Goal: Task Accomplishment & Management: Manage account settings

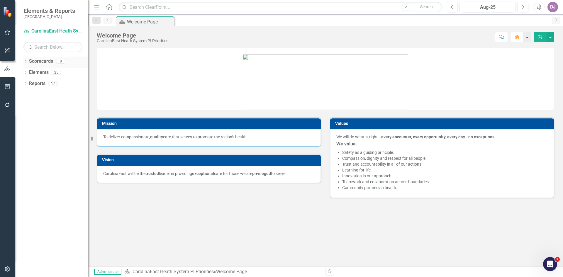
click at [47, 63] on link "Scorecards" at bounding box center [41, 61] width 24 height 7
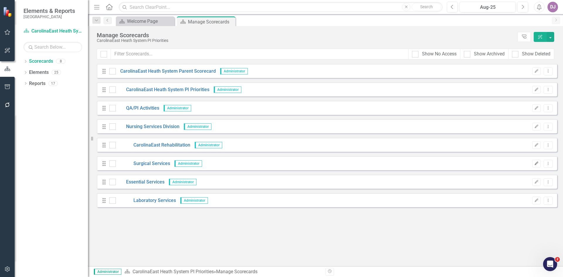
click at [535, 164] on icon "button" at bounding box center [537, 164] width 4 height 4
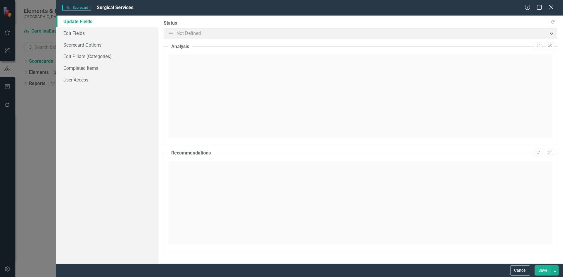
click at [551, 9] on icon "Close" at bounding box center [550, 7] width 7 height 6
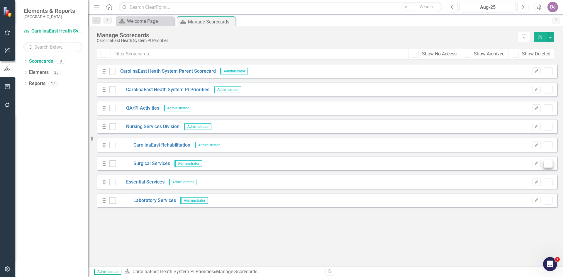
click at [549, 164] on icon "Dropdown Menu" at bounding box center [548, 164] width 5 height 4
click at [515, 207] on link "Trash Delete Scorecard" at bounding box center [520, 206] width 65 height 11
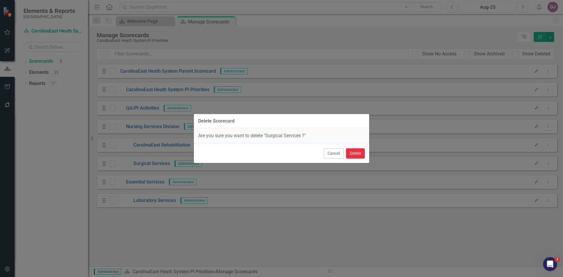
click at [358, 154] on button "Delete" at bounding box center [355, 153] width 19 height 10
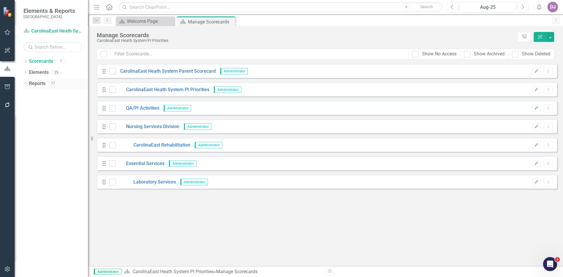
click at [34, 84] on link "Reports" at bounding box center [37, 83] width 16 height 7
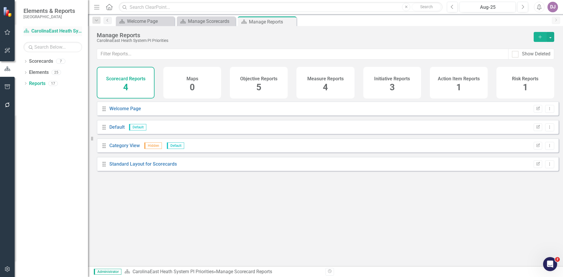
click at [51, 32] on link "Scorecard CarolinaEast Heath System PI Priorities" at bounding box center [52, 31] width 59 height 7
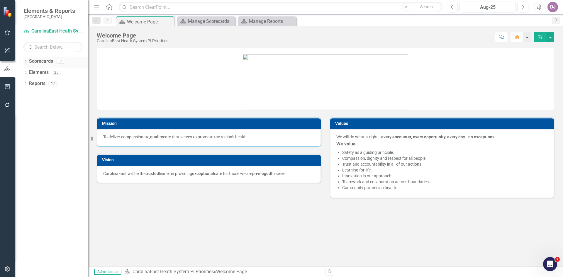
click at [34, 61] on link "Scorecards" at bounding box center [41, 61] width 24 height 7
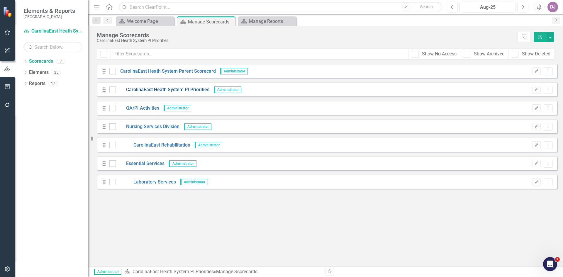
click at [192, 90] on link "CarolinaEast Heath System PI Priorities" at bounding box center [163, 89] width 94 height 7
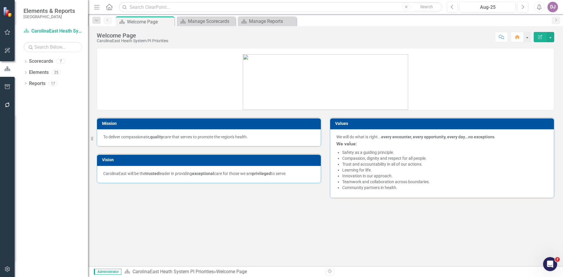
click at [541, 38] on icon "Edit Report" at bounding box center [539, 37] width 5 height 4
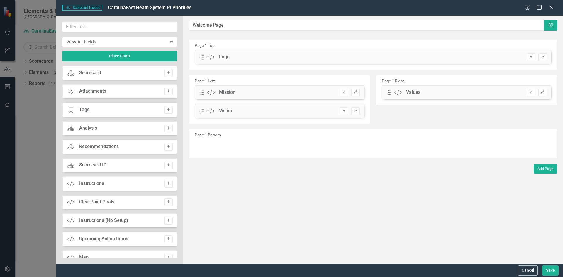
click at [170, 43] on icon "Expand" at bounding box center [172, 42] width 6 height 5
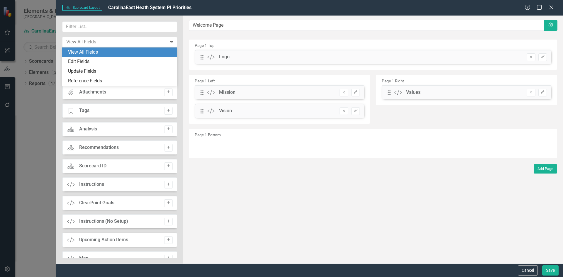
click at [178, 42] on div "4 results available. Use Up and Down to choose options, press Enter to select t…" at bounding box center [119, 140] width 127 height 248
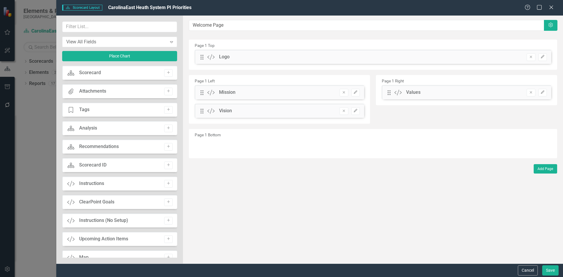
click at [178, 42] on div "View All Fields Expand Place Chart Scorecard Scorecard Add Attachments Attachme…" at bounding box center [119, 140] width 127 height 248
drag, startPoint x: 174, startPoint y: 123, endPoint x: 177, endPoint y: 130, distance: 7.2
click at [177, 130] on div "Scorecard Scorecard Add Attachments Attachments Add Tage Tags Add Scorecard Ana…" at bounding box center [119, 162] width 115 height 192
drag, startPoint x: 175, startPoint y: 125, endPoint x: 177, endPoint y: 130, distance: 5.4
click at [177, 130] on div "Scorecard Scorecard Add Attachments Attachments Add Tage Tags Add Scorecard Ana…" at bounding box center [119, 162] width 115 height 192
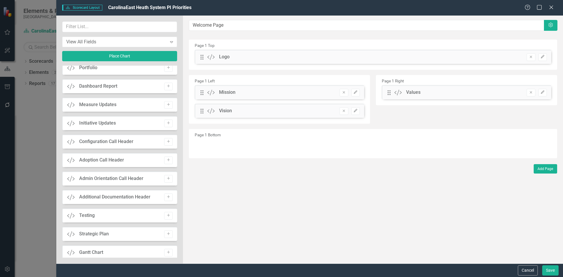
scroll to position [318, 0]
click at [167, 106] on icon "Add" at bounding box center [168, 106] width 4 height 4
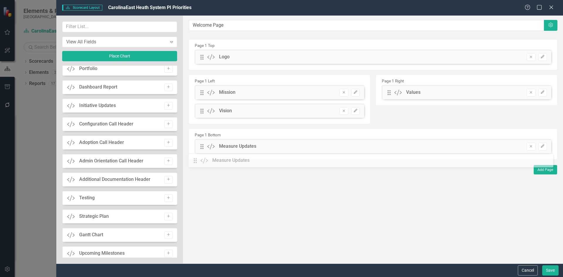
drag, startPoint x: 202, startPoint y: 58, endPoint x: 200, endPoint y: 162, distance: 103.5
click at [544, 147] on icon "Edit" at bounding box center [542, 147] width 4 height 4
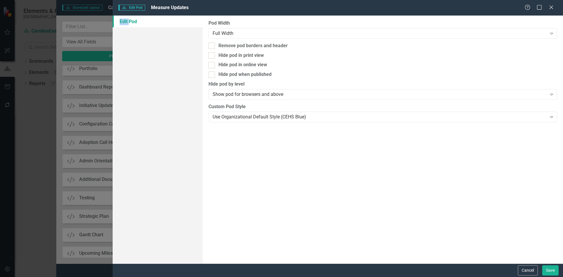
click at [544, 147] on div "Scorecard Edit Pod Measure Updates Help Maximize Close Edit Pod Pod Width Full …" at bounding box center [281, 138] width 563 height 277
click at [552, 117] on icon at bounding box center [551, 117] width 3 height 2
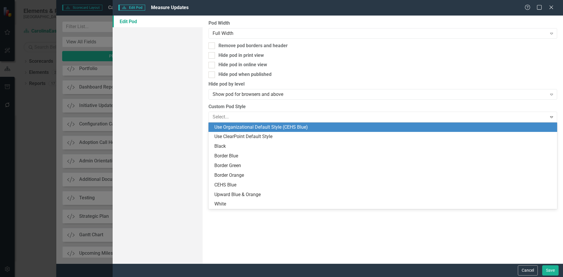
click at [265, 128] on div "Use Organizational Default Style (CEHS Blue)" at bounding box center [383, 127] width 339 height 7
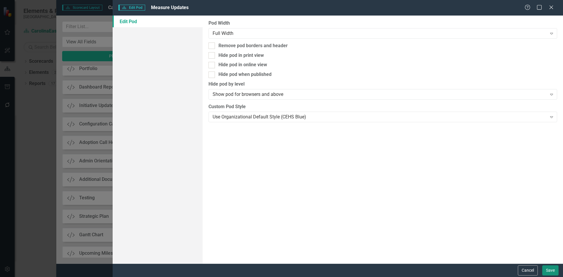
click at [549, 271] on button "Save" at bounding box center [550, 270] width 16 height 10
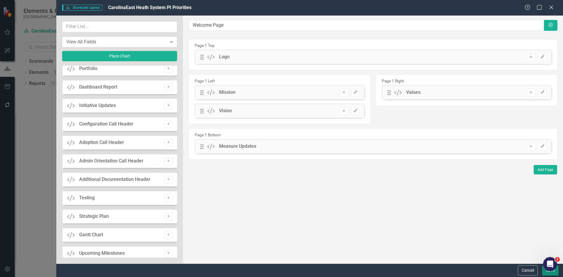
click at [543, 273] on button "Save" at bounding box center [550, 270] width 16 height 10
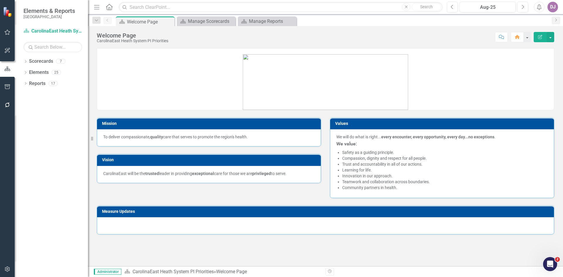
click at [535, 212] on h3 "Measure Updates" at bounding box center [326, 211] width 449 height 4
drag, startPoint x: 535, startPoint y: 212, endPoint x: 540, endPoint y: 40, distance: 172.7
click at [540, 40] on button "Edit Report" at bounding box center [540, 37] width 13 height 10
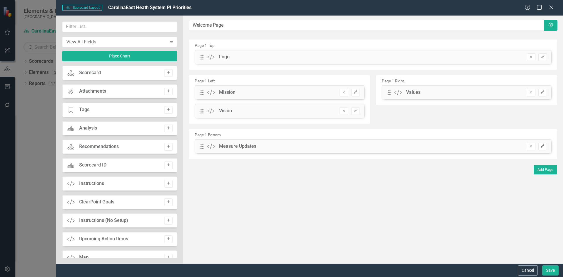
click at [542, 148] on button "Edit" at bounding box center [542, 147] width 9 height 8
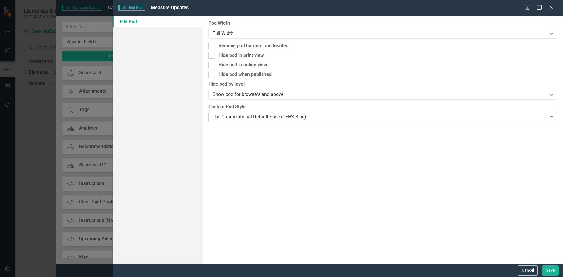
click at [552, 115] on icon "Expand" at bounding box center [552, 117] width 6 height 5
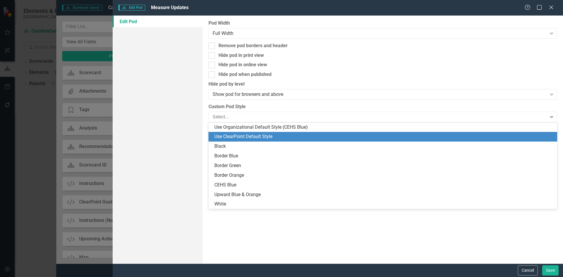
click at [275, 134] on div "Use ClearPoint Default Style" at bounding box center [383, 136] width 339 height 7
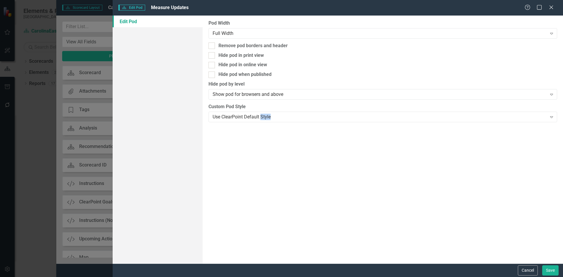
click at [275, 134] on div "Pod Width Full Width Expand Remove pod borders and header Hide pod in print vie…" at bounding box center [383, 140] width 360 height 248
drag, startPoint x: 551, startPoint y: 269, endPoint x: 8, endPoint y: 12, distance: 601.1
click at [551, 269] on button "Save" at bounding box center [550, 270] width 16 height 10
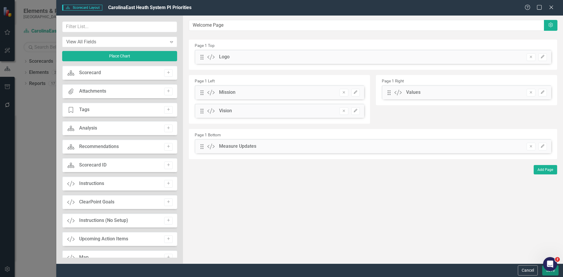
click at [547, 275] on button "Save" at bounding box center [550, 270] width 16 height 10
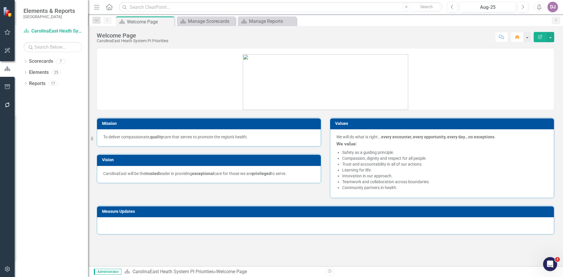
click at [539, 37] on icon "Edit Report" at bounding box center [539, 37] width 5 height 4
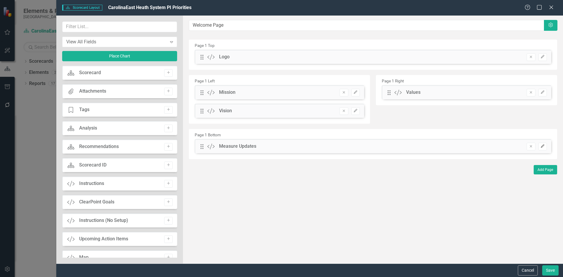
click at [541, 146] on icon "Edit" at bounding box center [542, 147] width 4 height 4
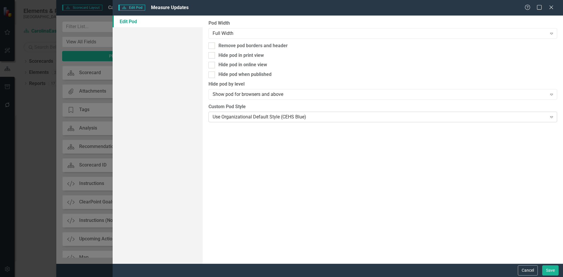
click at [551, 117] on icon "Expand" at bounding box center [552, 117] width 6 height 5
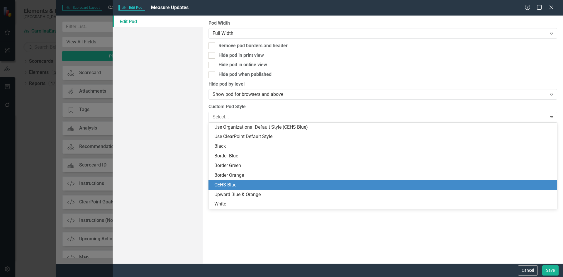
click at [262, 184] on div "CEHS Blue" at bounding box center [383, 185] width 339 height 7
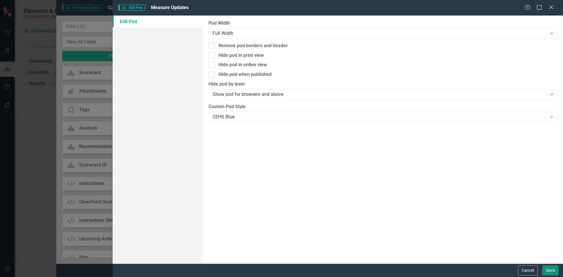
drag, startPoint x: 549, startPoint y: 269, endPoint x: 4, endPoint y: 11, distance: 603.1
click at [549, 269] on button "Save" at bounding box center [550, 270] width 16 height 10
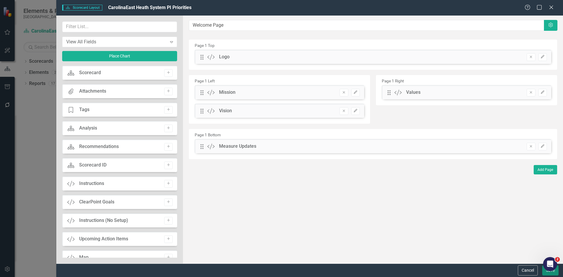
click at [547, 274] on button "Save" at bounding box center [550, 270] width 16 height 10
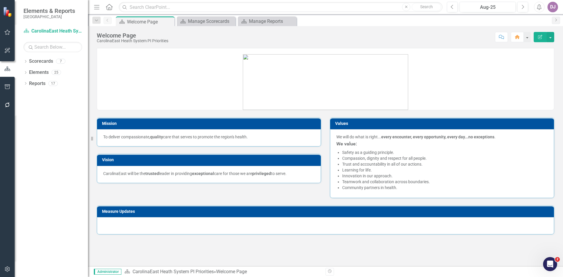
click at [541, 36] on icon "Edit Report" at bounding box center [539, 37] width 5 height 4
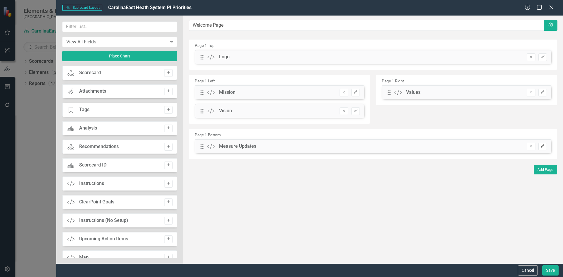
click at [545, 147] on button "Edit" at bounding box center [542, 147] width 9 height 8
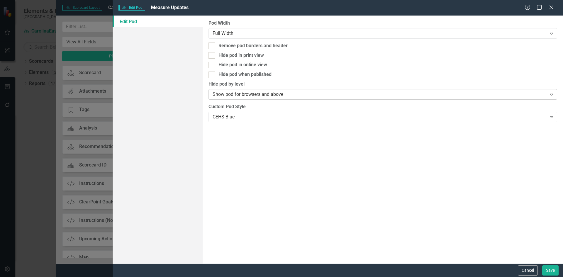
click at [551, 95] on icon at bounding box center [551, 95] width 3 height 2
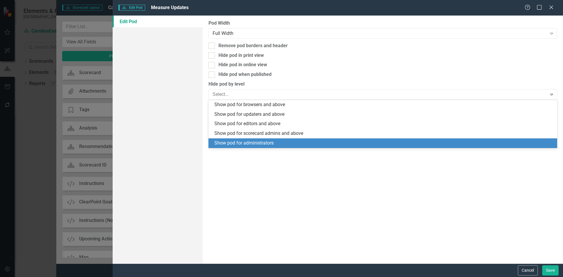
click at [398, 177] on div "Pod Width Full Width Expand Remove pod borders and header Hide pod in print vie…" at bounding box center [383, 140] width 360 height 248
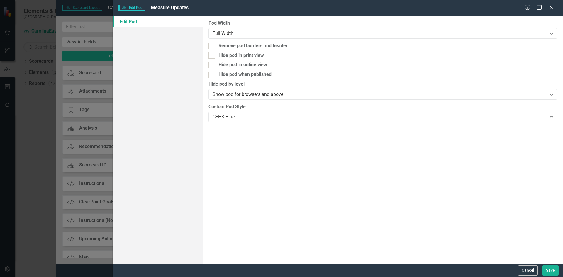
click at [398, 177] on div "Pod Width Full Width Expand Remove pod borders and header Hide pod in print vie…" at bounding box center [383, 140] width 360 height 248
click at [552, 118] on icon "Expand" at bounding box center [552, 117] width 6 height 5
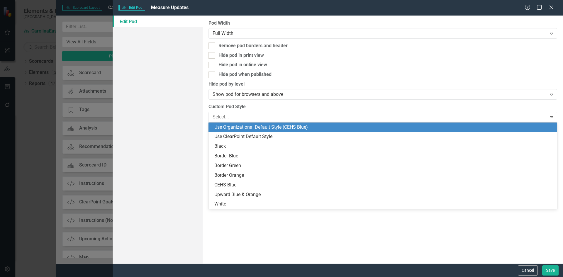
click at [276, 126] on div "Use Organizational Default Style (CEHS Blue)" at bounding box center [383, 127] width 339 height 7
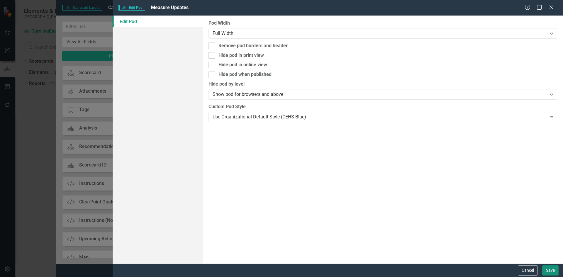
click at [545, 269] on button "Save" at bounding box center [550, 270] width 16 height 10
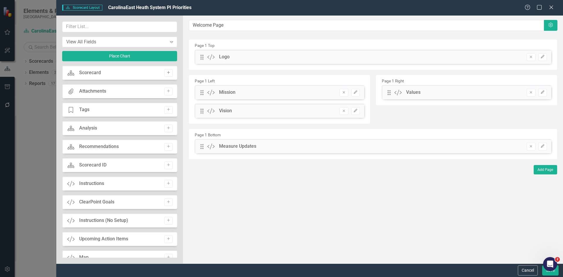
click at [166, 73] on icon "Add" at bounding box center [168, 73] width 4 height 4
drag, startPoint x: 202, startPoint y: 57, endPoint x: 209, endPoint y: 190, distance: 133.0
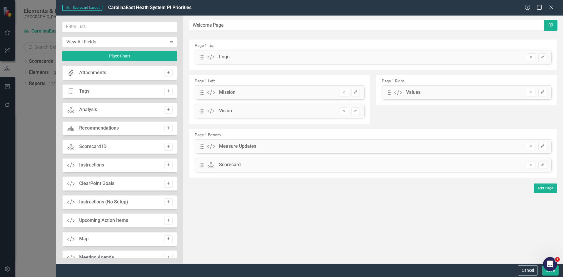
click at [542, 164] on icon "Edit" at bounding box center [542, 165] width 4 height 4
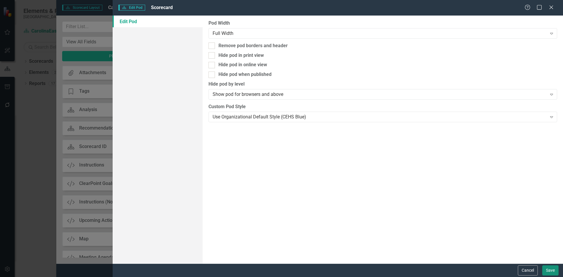
click at [554, 271] on button "Save" at bounding box center [550, 270] width 16 height 10
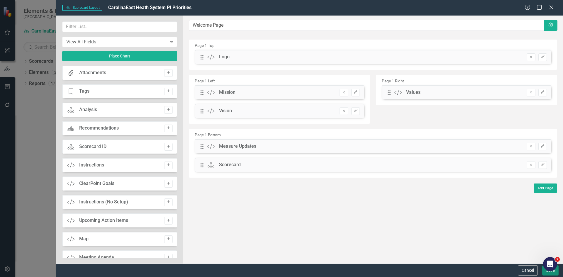
click at [552, 274] on button "Save" at bounding box center [550, 270] width 16 height 10
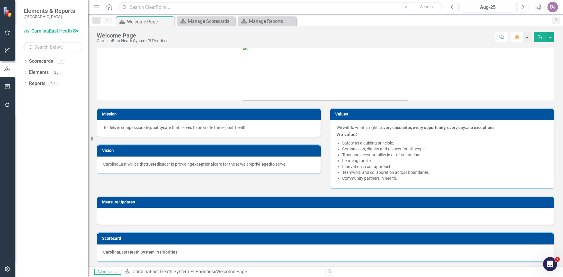
scroll to position [11, 0]
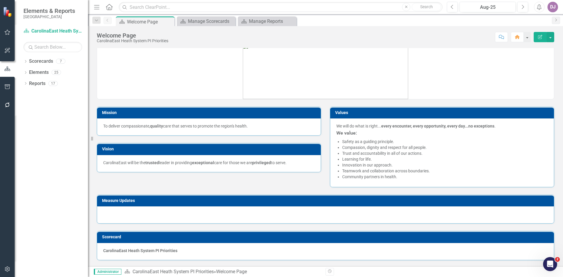
click at [540, 39] on icon "button" at bounding box center [540, 37] width 4 height 4
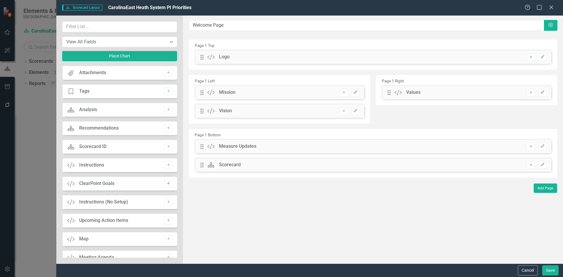
click at [167, 184] on icon "Add" at bounding box center [168, 184] width 4 height 4
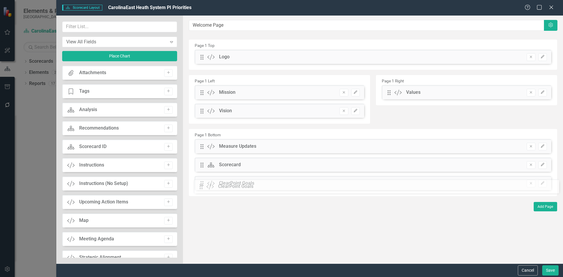
drag, startPoint x: 202, startPoint y: 58, endPoint x: 206, endPoint y: 188, distance: 129.6
click at [540, 183] on icon "Edit" at bounding box center [542, 183] width 4 height 4
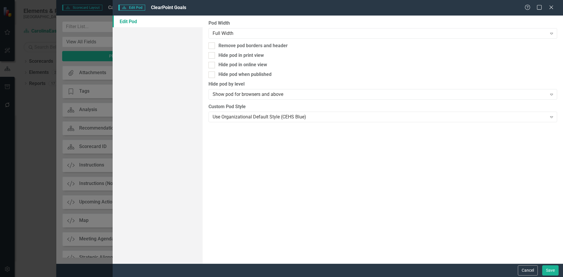
click at [133, 21] on link "Edit Pod" at bounding box center [158, 22] width 90 height 12
click at [551, 271] on button "Save" at bounding box center [550, 270] width 16 height 10
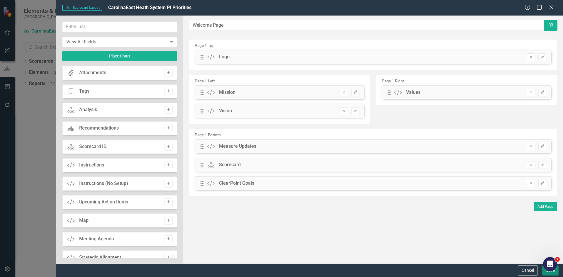
click at [546, 274] on button "Save" at bounding box center [550, 270] width 16 height 10
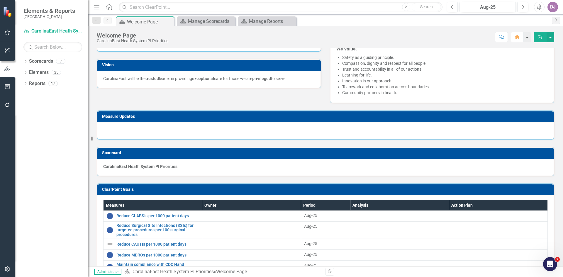
scroll to position [0, 0]
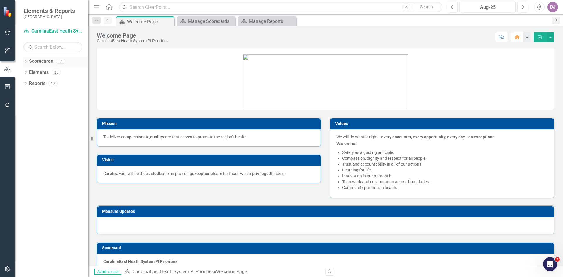
click at [48, 61] on link "Scorecards" at bounding box center [41, 61] width 24 height 7
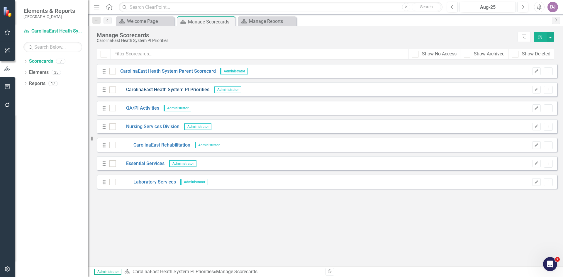
click at [169, 89] on link "CarolinaEast Heath System PI Priorities" at bounding box center [163, 89] width 94 height 7
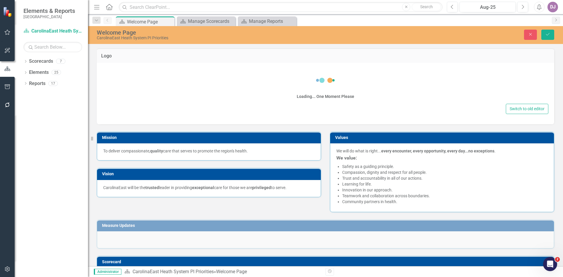
click at [169, 89] on div "Loading... One Moment Please" at bounding box center [326, 86] width 446 height 34
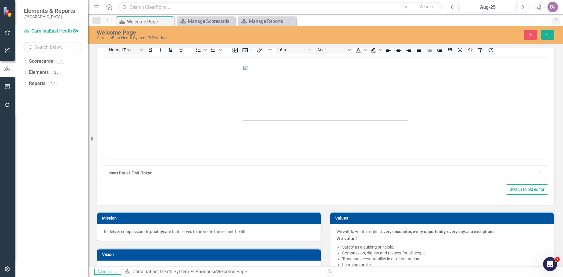
scroll to position [5, 0]
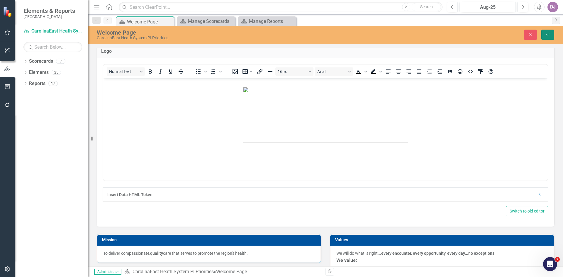
click at [546, 36] on icon "Save" at bounding box center [547, 34] width 5 height 4
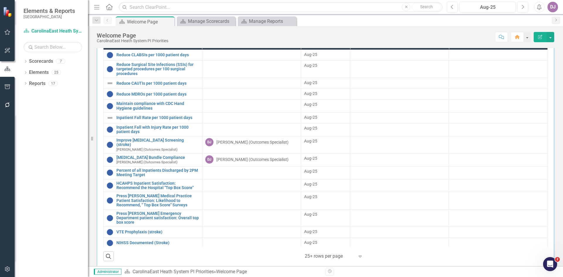
scroll to position [0, 0]
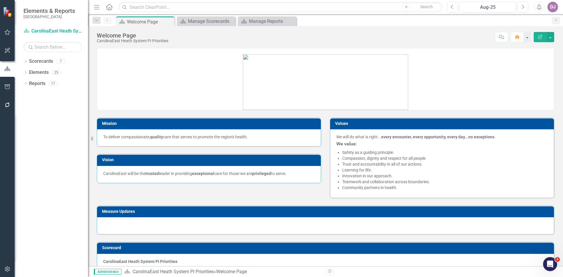
click at [537, 37] on button "Edit Report" at bounding box center [540, 37] width 13 height 10
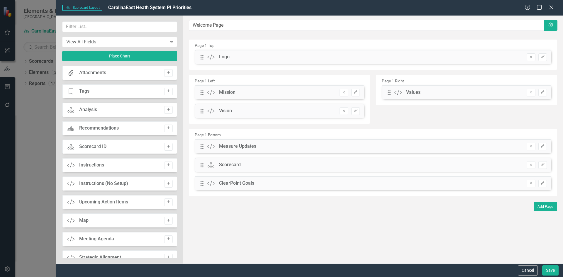
drag, startPoint x: 174, startPoint y: 120, endPoint x: 175, endPoint y: 127, distance: 7.0
click at [175, 127] on div "Attachments Attachments Add Tage Tags Add Scorecard Analysis Add Scorecard Reco…" at bounding box center [119, 162] width 115 height 192
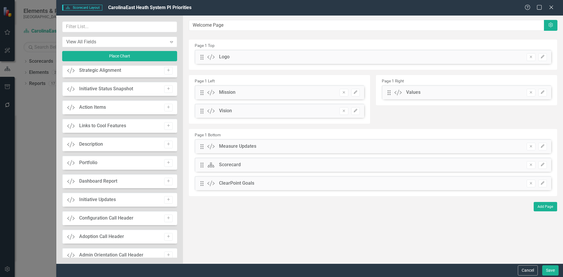
click at [104, 180] on div "Dashboard Report" at bounding box center [98, 181] width 38 height 7
click at [170, 182] on button "Add" at bounding box center [168, 182] width 9 height 8
drag, startPoint x: 203, startPoint y: 58, endPoint x: 210, endPoint y: 219, distance: 161.1
click at [550, 272] on button "Save" at bounding box center [550, 270] width 16 height 10
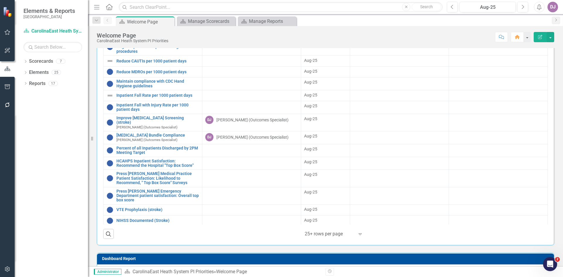
scroll to position [293, 0]
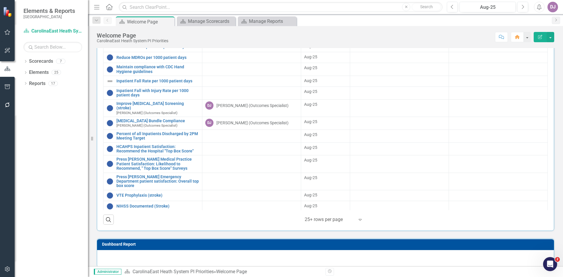
click at [538, 39] on button "Edit Report" at bounding box center [540, 37] width 13 height 10
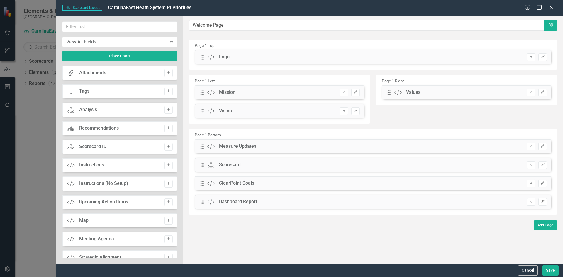
click at [544, 202] on icon "Edit" at bounding box center [542, 202] width 4 height 4
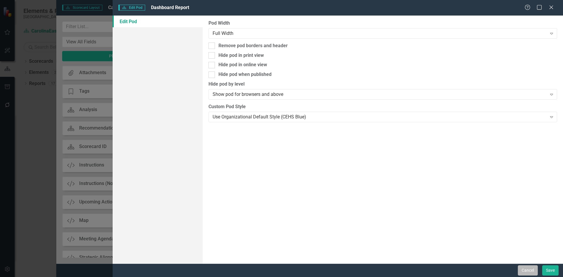
click at [534, 271] on button "Cancel" at bounding box center [528, 270] width 20 height 10
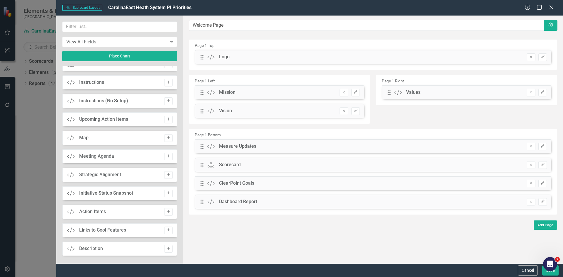
scroll to position [0, 0]
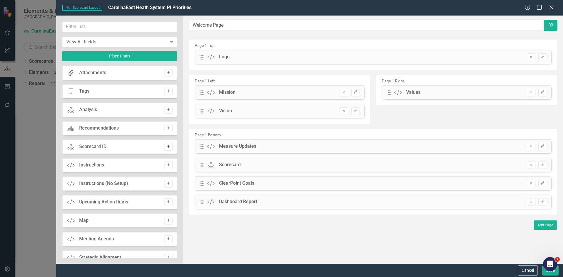
click at [166, 147] on icon "Add" at bounding box center [168, 147] width 4 height 4
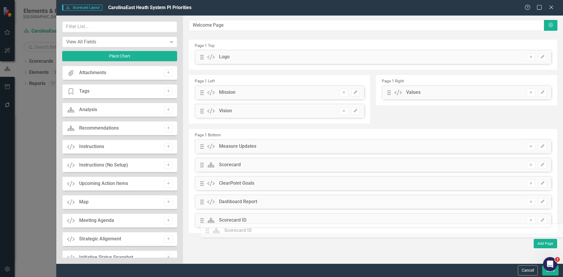
drag, startPoint x: 202, startPoint y: 57, endPoint x: 212, endPoint y: 230, distance: 173.8
click at [544, 222] on icon "Edit" at bounding box center [542, 220] width 4 height 4
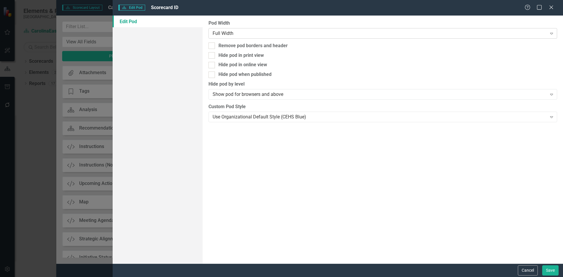
click at [551, 33] on icon at bounding box center [551, 34] width 3 height 2
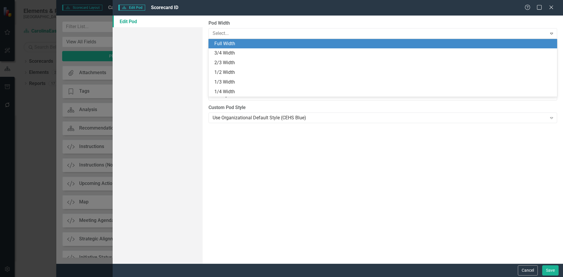
click at [229, 45] on div "Full Width" at bounding box center [383, 43] width 339 height 7
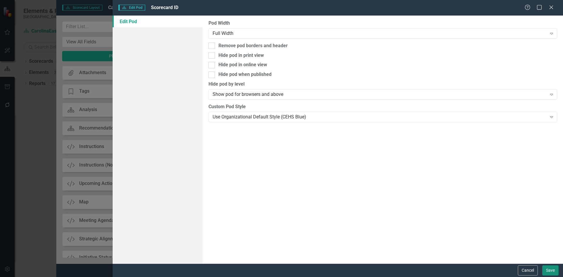
click at [551, 273] on button "Save" at bounding box center [550, 270] width 16 height 10
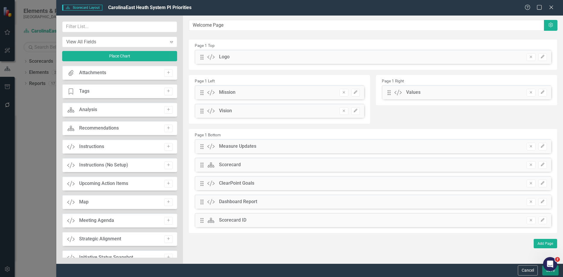
click at [548, 273] on button "Save" at bounding box center [550, 270] width 16 height 10
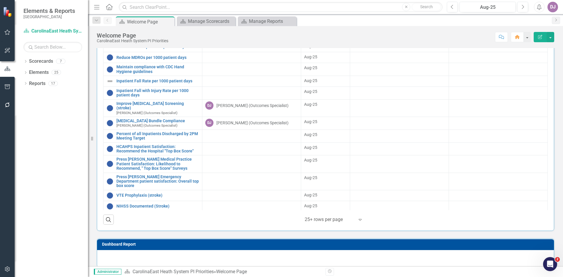
scroll to position [329, 0]
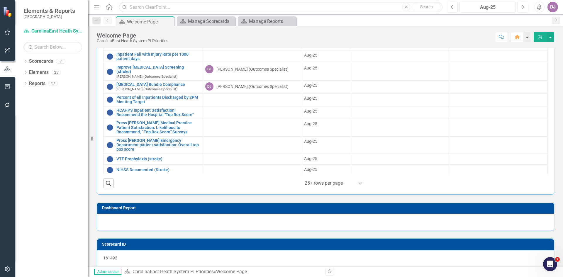
click at [540, 38] on icon "Edit Report" at bounding box center [539, 37] width 5 height 4
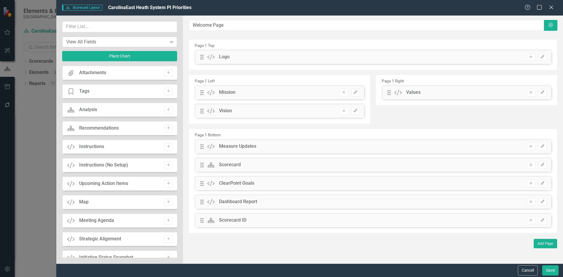
click at [173, 42] on icon at bounding box center [171, 42] width 3 height 2
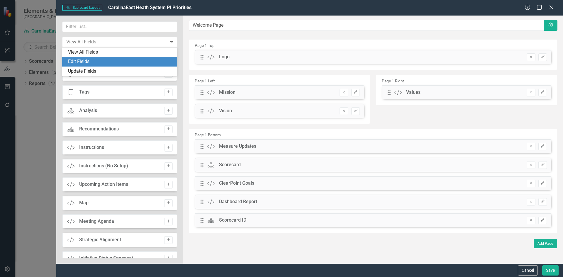
click at [87, 61] on div "Edit Fields" at bounding box center [121, 61] width 106 height 7
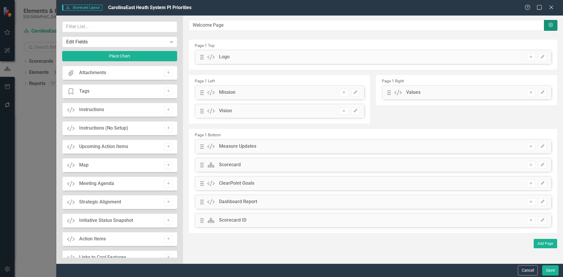
click at [549, 27] on icon "Settings" at bounding box center [551, 25] width 6 height 5
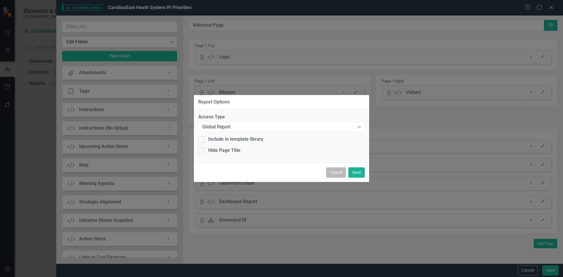
click at [338, 175] on button "Cancel" at bounding box center [336, 172] width 20 height 10
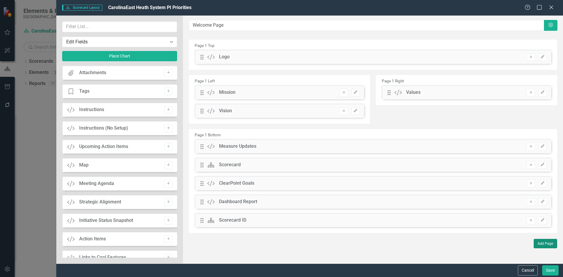
click at [546, 244] on button "Add Page" at bounding box center [545, 243] width 23 height 9
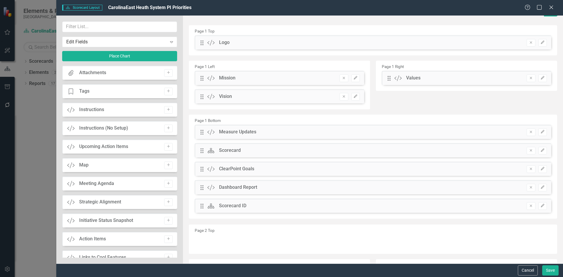
scroll to position [6, 0]
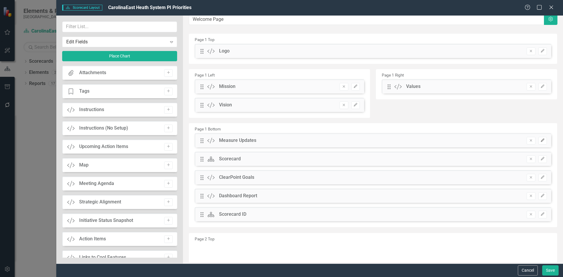
click at [540, 143] on button "Edit" at bounding box center [542, 141] width 9 height 8
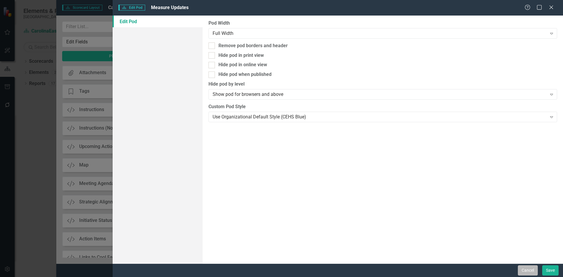
click at [534, 271] on button "Cancel" at bounding box center [528, 270] width 20 height 10
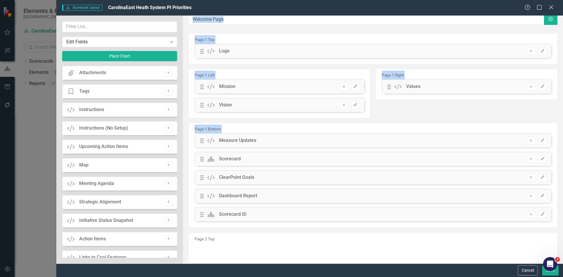
drag, startPoint x: 177, startPoint y: 123, endPoint x: 187, endPoint y: 201, distance: 77.7
click at [187, 201] on div "Edit Fields Expand Place Chart Attachments Attachments Add Tage Tags Add Custom…" at bounding box center [309, 140] width 507 height 248
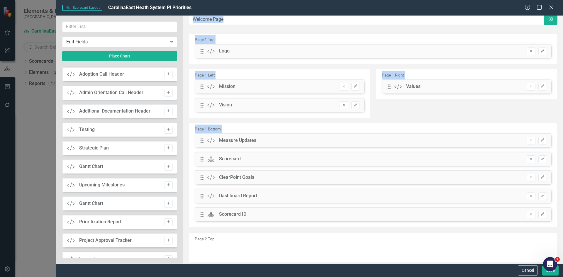
scroll to position [288, 0]
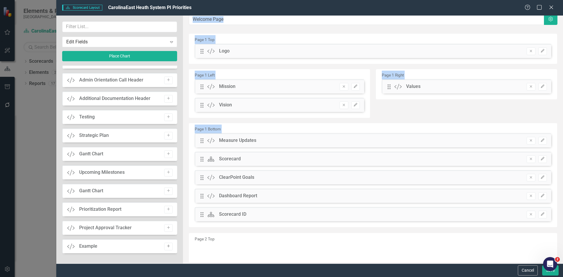
click at [167, 247] on icon "Add" at bounding box center [168, 246] width 4 height 4
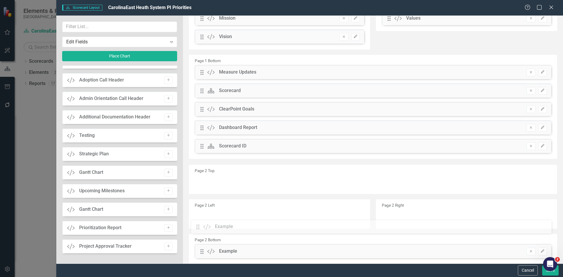
scroll to position [91, 0]
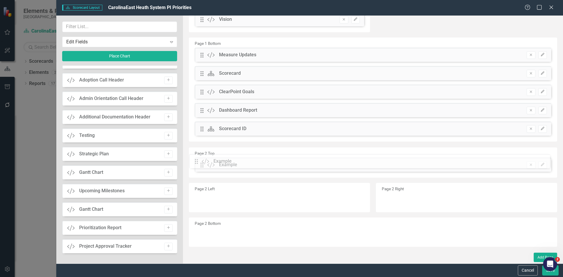
drag, startPoint x: 202, startPoint y: 52, endPoint x: 201, endPoint y: 162, distance: 110.2
click at [545, 271] on body "Elements & Reports CarolinaEast Medical Center Scorecard CarolinaEast Heath Sys…" at bounding box center [281, 138] width 563 height 277
click at [547, 272] on button "Save" at bounding box center [550, 270] width 16 height 10
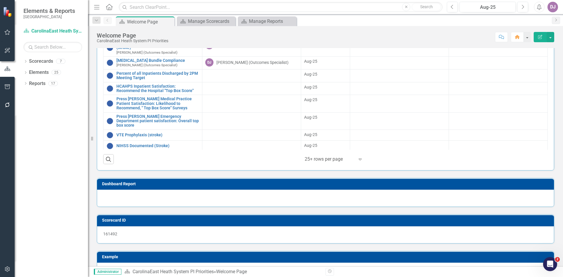
scroll to position [365, 0]
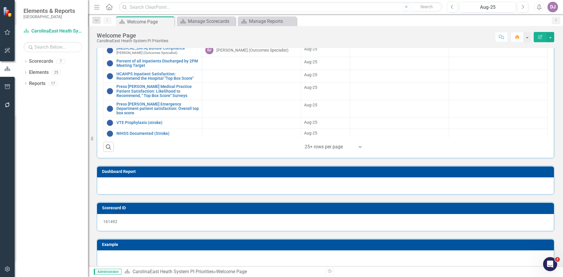
click at [536, 242] on h3 "Example" at bounding box center [326, 244] width 449 height 4
click at [529, 169] on h3 "Dashboard Report" at bounding box center [326, 171] width 449 height 4
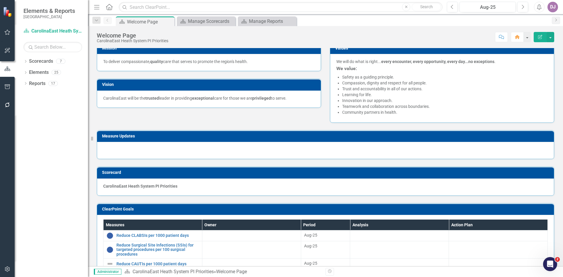
scroll to position [151, 0]
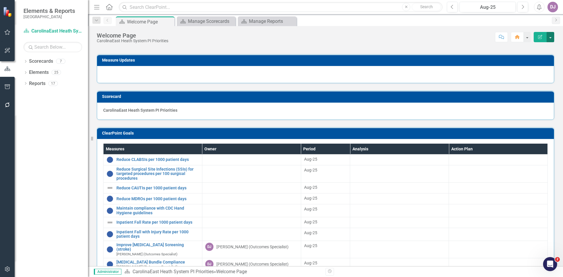
click at [548, 37] on button "button" at bounding box center [550, 37] width 8 height 10
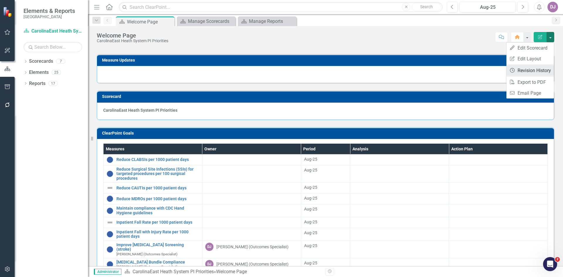
click at [534, 73] on link "Revision History Revision History" at bounding box center [529, 70] width 47 height 11
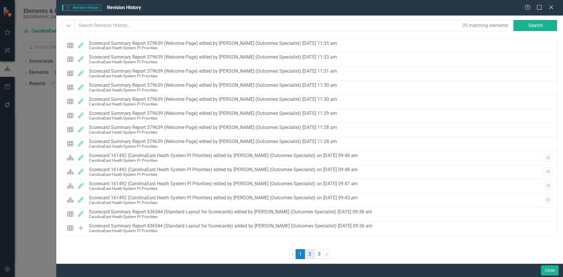
click at [307, 255] on link "2" at bounding box center [309, 254] width 9 height 10
click at [302, 256] on link "1" at bounding box center [300, 254] width 9 height 10
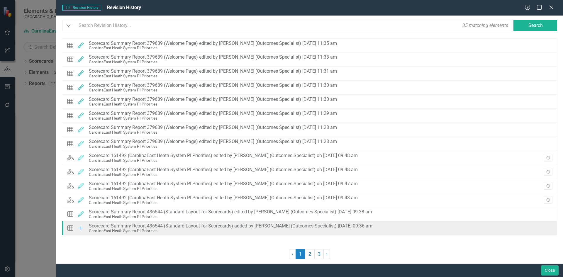
click at [287, 230] on div "CarolinaEast Heath System PI Priorities" at bounding box center [230, 231] width 283 height 4
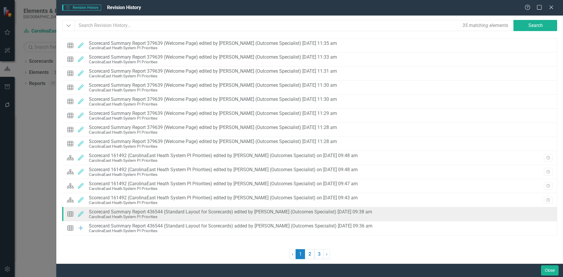
click at [81, 214] on icon at bounding box center [81, 214] width 6 height 6
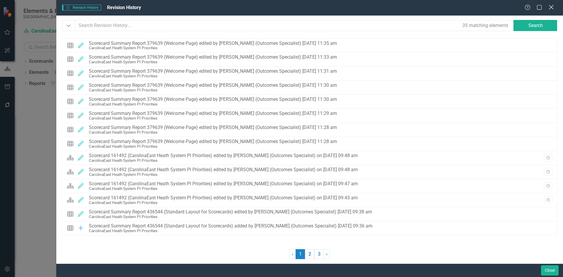
click at [552, 7] on icon at bounding box center [551, 7] width 4 height 4
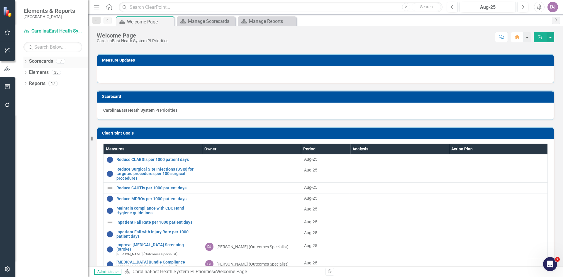
click at [44, 63] on link "Scorecards" at bounding box center [41, 61] width 24 height 7
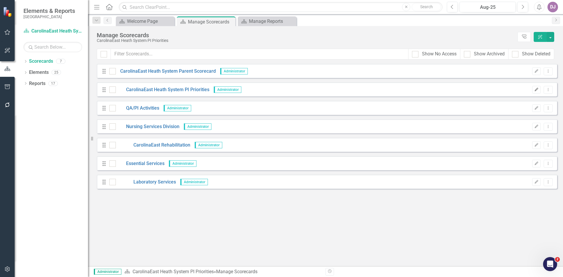
click at [538, 89] on icon "Edit" at bounding box center [536, 90] width 4 height 4
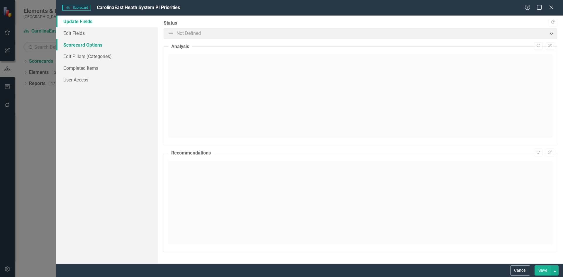
click at [80, 46] on link "Scorecard Options" at bounding box center [106, 45] width 101 height 12
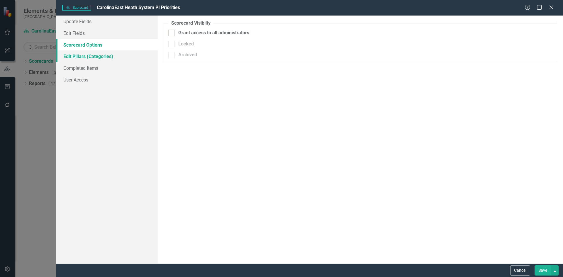
click at [77, 57] on link "Edit Pillars (Categories)" at bounding box center [106, 56] width 101 height 12
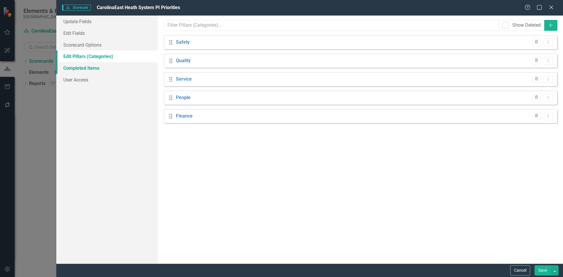
click at [77, 67] on link "Completed Items" at bounding box center [106, 68] width 101 height 12
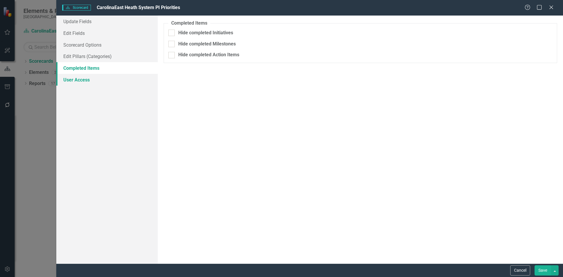
click at [81, 82] on link "User Access" at bounding box center [106, 80] width 101 height 12
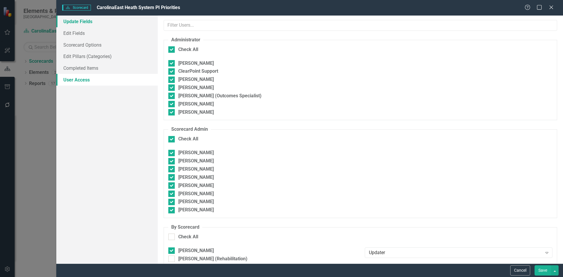
click at [74, 21] on link "Update Fields" at bounding box center [106, 22] width 101 height 12
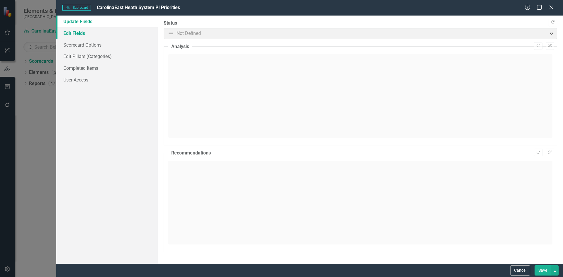
click at [85, 34] on link "Edit Fields" at bounding box center [106, 33] width 101 height 12
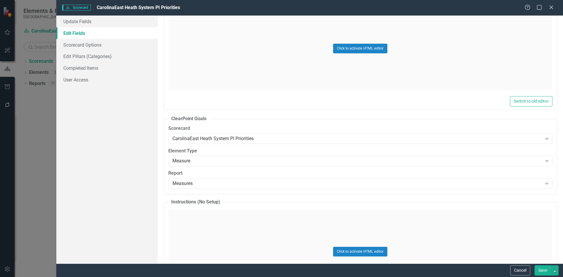
scroll to position [248, 0]
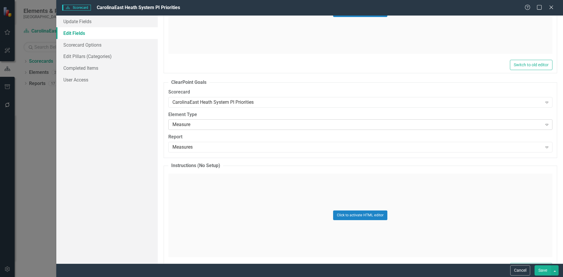
click at [544, 126] on icon "Expand" at bounding box center [547, 124] width 6 height 5
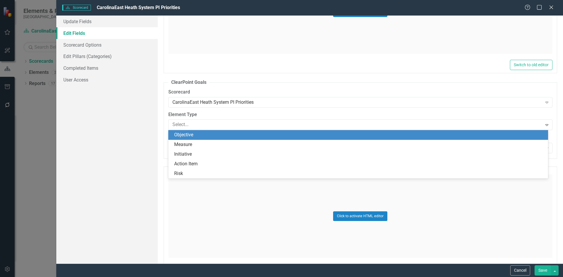
click at [184, 136] on div "Objective" at bounding box center [359, 135] width 370 height 7
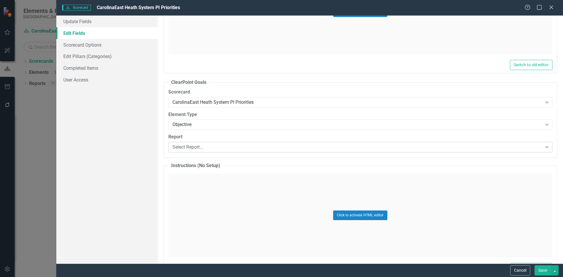
click at [544, 148] on icon "Expand" at bounding box center [547, 147] width 6 height 5
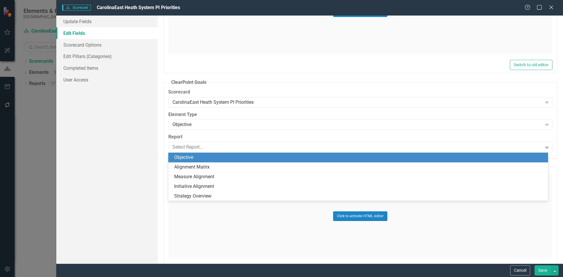
click at [181, 155] on div "Objective" at bounding box center [359, 157] width 370 height 7
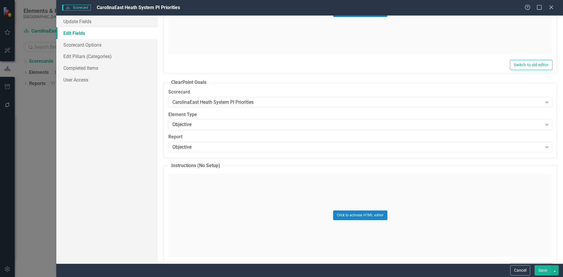
click at [540, 268] on button "Save" at bounding box center [542, 270] width 16 height 10
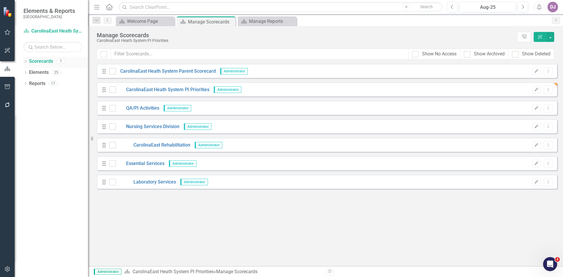
click at [41, 59] on link "Scorecards" at bounding box center [41, 61] width 24 height 7
click at [160, 88] on link "CarolinaEast Heath System PI Priorities" at bounding box center [163, 89] width 94 height 7
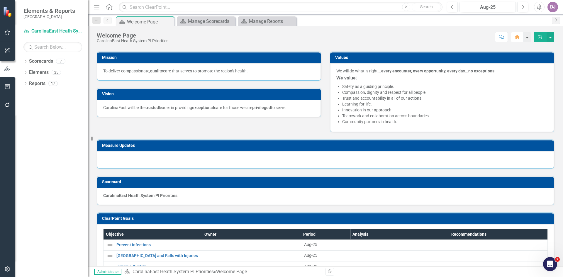
scroll to position [45, 0]
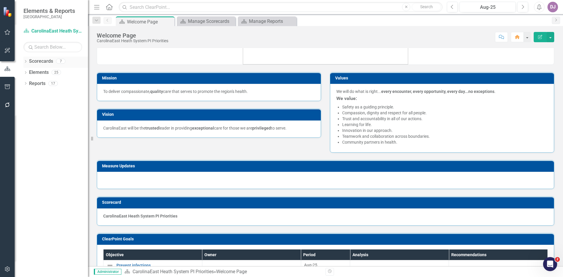
click at [45, 61] on link "Scorecards" at bounding box center [41, 61] width 24 height 7
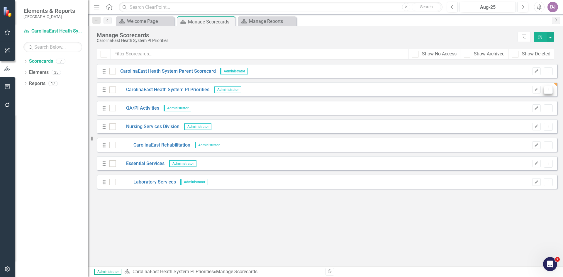
click at [551, 90] on button "Dropdown Menu" at bounding box center [548, 90] width 9 height 8
click at [536, 91] on icon "Edit" at bounding box center [536, 90] width 4 height 4
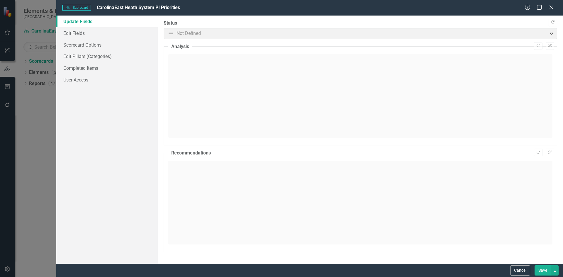
click at [76, 23] on link "Update Fields" at bounding box center [106, 22] width 101 height 12
click at [551, 33] on span "Not Defined Expand" at bounding box center [360, 33] width 393 height 11
click at [551, 32] on span "Not Defined Expand" at bounding box center [360, 33] width 393 height 11
click at [260, 34] on span "Not Defined Expand" at bounding box center [360, 33] width 393 height 11
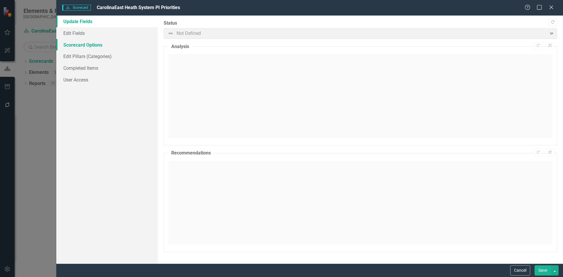
click at [72, 44] on link "Scorecard Options" at bounding box center [106, 45] width 101 height 12
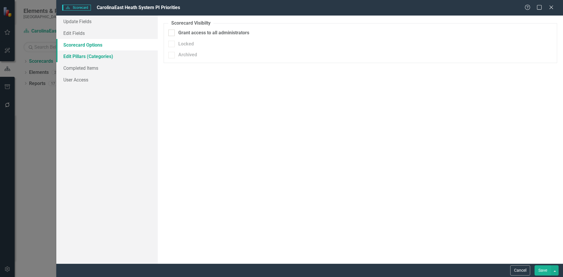
click at [73, 56] on link "Edit Pillars (Categories)" at bounding box center [106, 56] width 101 height 12
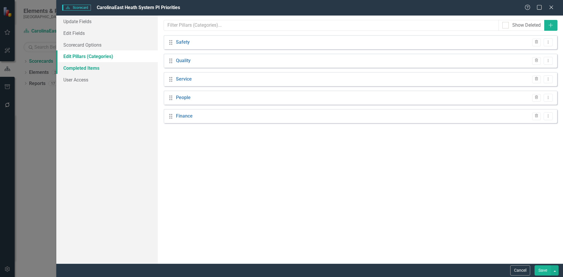
click at [77, 67] on link "Completed Items" at bounding box center [106, 68] width 101 height 12
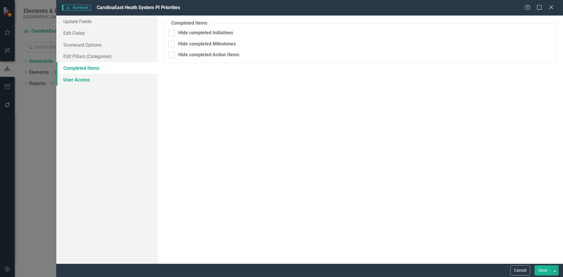
click at [77, 81] on link "User Access" at bounding box center [106, 80] width 101 height 12
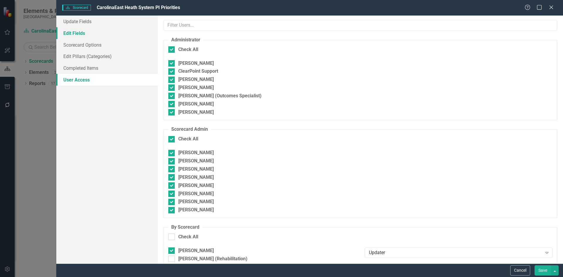
click at [78, 34] on link "Edit Fields" at bounding box center [106, 33] width 101 height 12
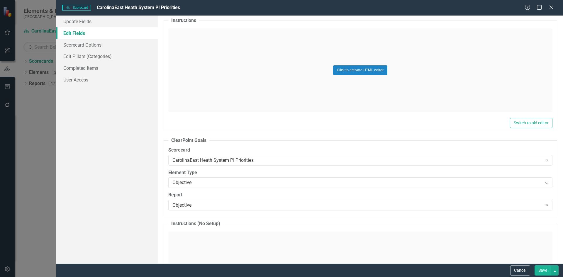
scroll to position [226, 0]
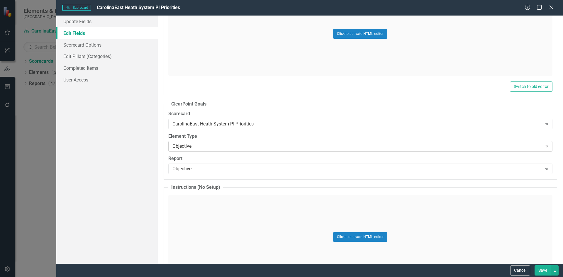
click at [544, 147] on icon "Expand" at bounding box center [547, 146] width 6 height 5
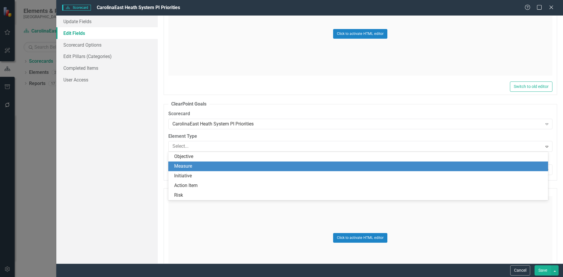
click at [226, 164] on div "Measure" at bounding box center [359, 166] width 370 height 7
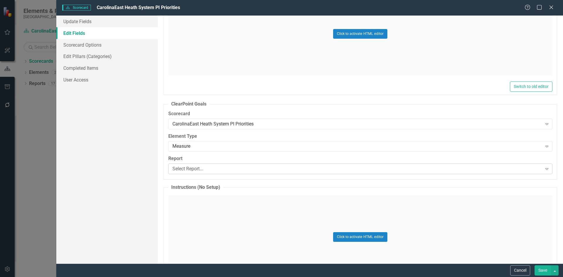
click at [544, 169] on icon "Expand" at bounding box center [547, 169] width 6 height 5
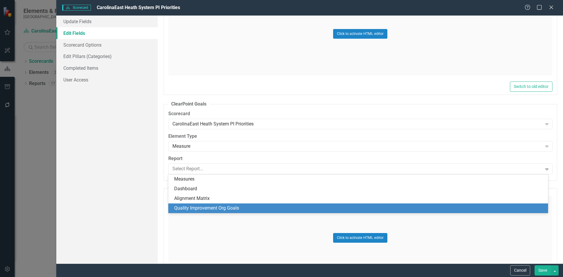
click at [226, 209] on div "Quality Improvement Org Goals" at bounding box center [359, 208] width 370 height 7
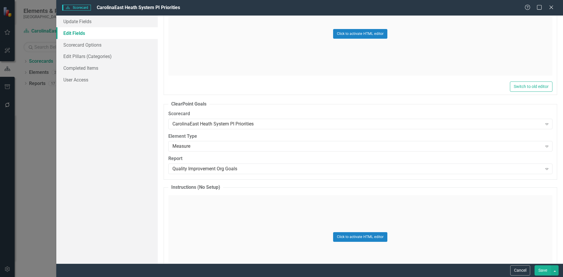
click at [544, 272] on button "Save" at bounding box center [542, 270] width 16 height 10
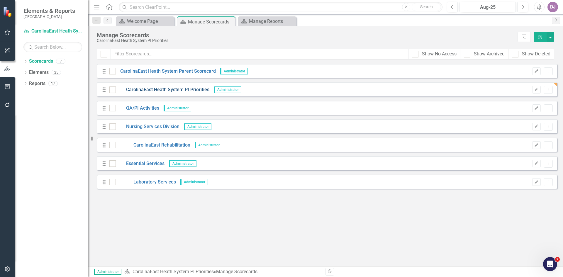
click at [173, 91] on link "CarolinaEast Heath System PI Priorities" at bounding box center [163, 89] width 94 height 7
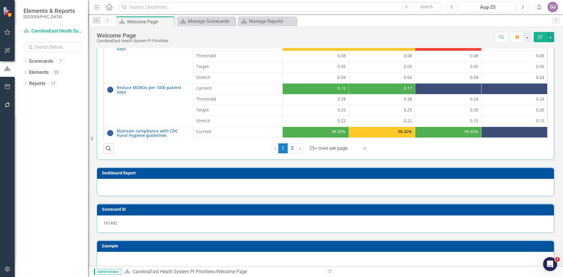
scroll to position [370, 0]
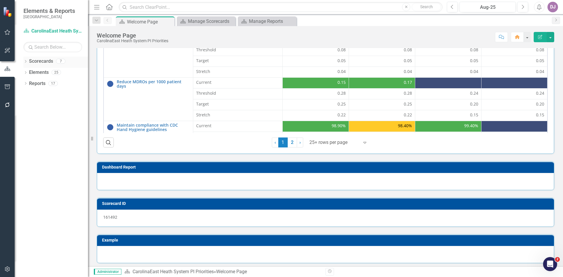
click at [38, 60] on link "Scorecards" at bounding box center [41, 61] width 24 height 7
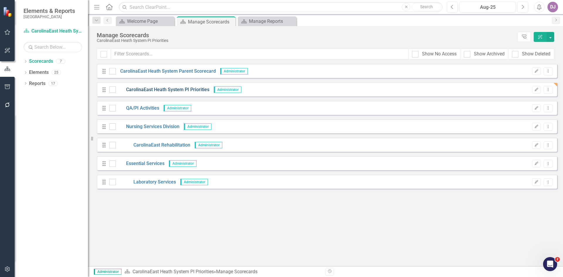
click at [187, 90] on link "CarolinaEast Heath System PI Priorities" at bounding box center [163, 89] width 94 height 7
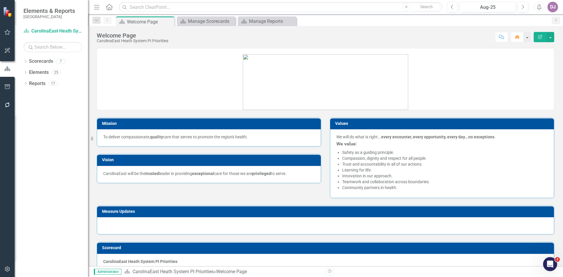
click at [538, 36] on icon "Edit Report" at bounding box center [539, 37] width 5 height 4
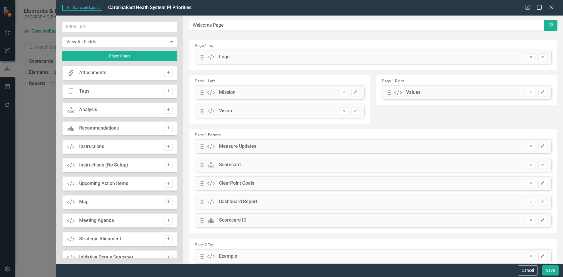
click at [530, 147] on icon "button" at bounding box center [531, 146] width 2 height 2
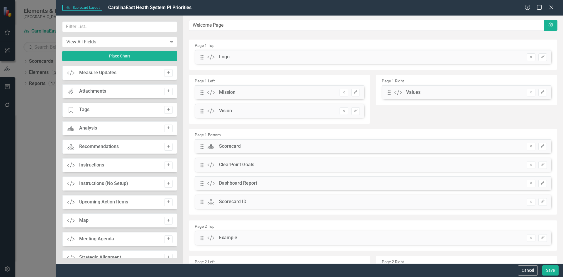
click at [530, 147] on icon "button" at bounding box center [531, 146] width 2 height 2
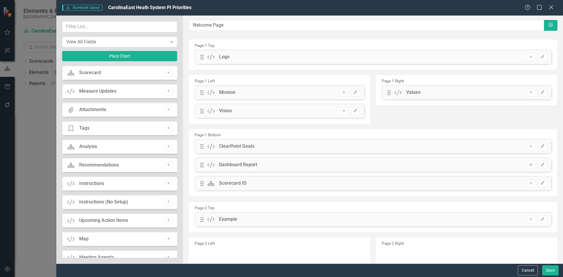
click at [530, 165] on icon "button" at bounding box center [531, 165] width 2 height 2
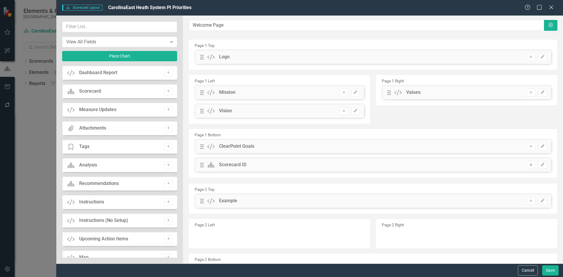
click at [530, 165] on icon "button" at bounding box center [531, 165] width 2 height 2
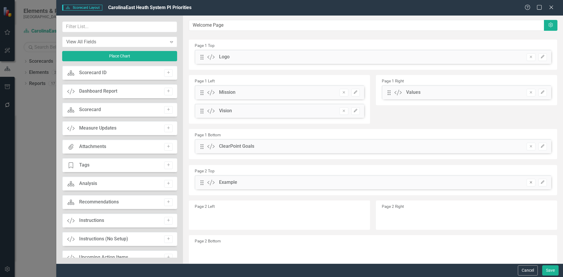
click at [529, 183] on icon "Remove" at bounding box center [531, 183] width 4 height 4
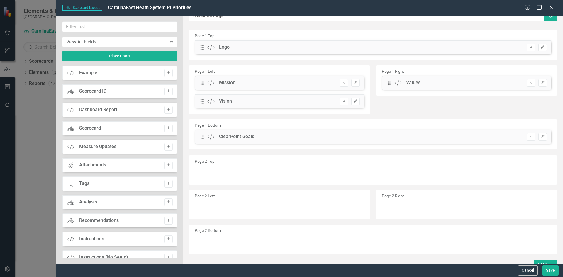
scroll to position [17, 0]
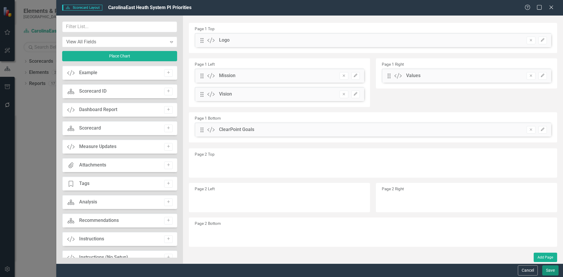
click at [551, 272] on button "Save" at bounding box center [550, 270] width 16 height 10
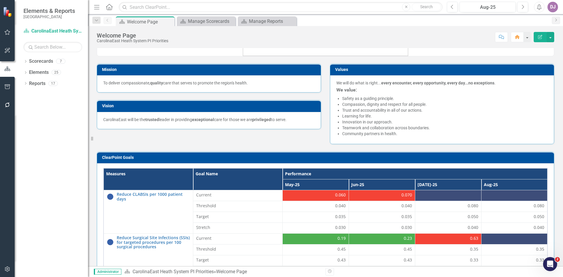
scroll to position [66, 0]
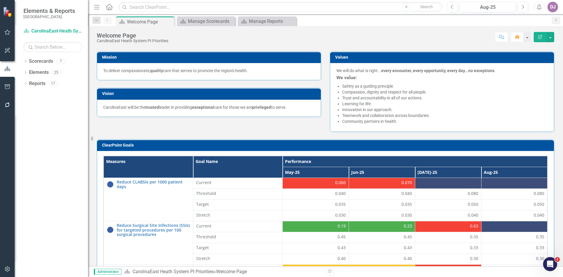
click at [436, 141] on div "ClearPoint Goals" at bounding box center [325, 145] width 457 height 11
click at [450, 7] on button "Previous" at bounding box center [452, 7] width 11 height 11
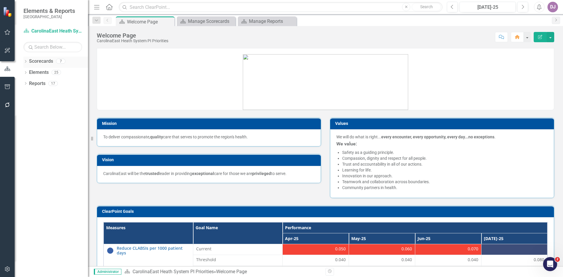
click at [44, 63] on link "Scorecards" at bounding box center [41, 61] width 24 height 7
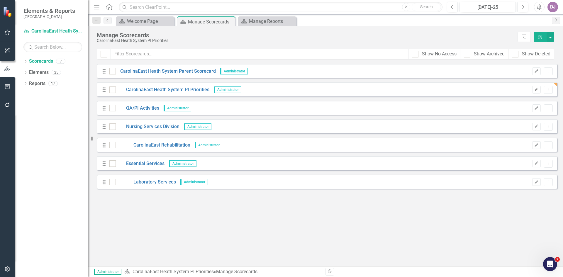
click at [538, 91] on icon "Edit" at bounding box center [536, 90] width 4 height 4
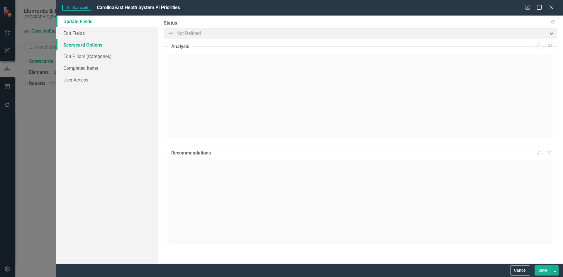
click at [84, 43] on link "Scorecard Options" at bounding box center [106, 45] width 101 height 12
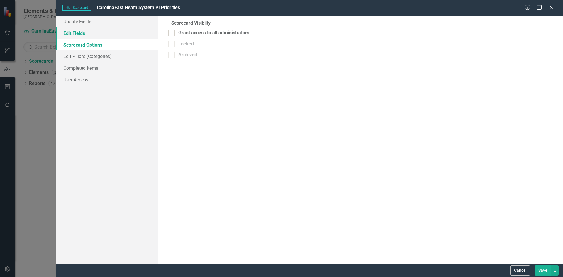
click at [81, 37] on link "Edit Fields" at bounding box center [106, 33] width 101 height 12
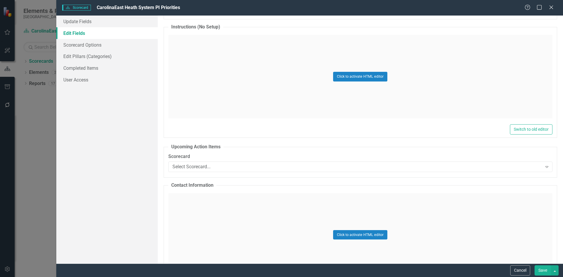
scroll to position [394, 0]
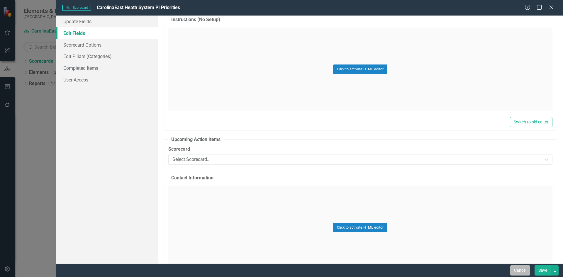
click at [519, 270] on button "Cancel" at bounding box center [520, 270] width 20 height 10
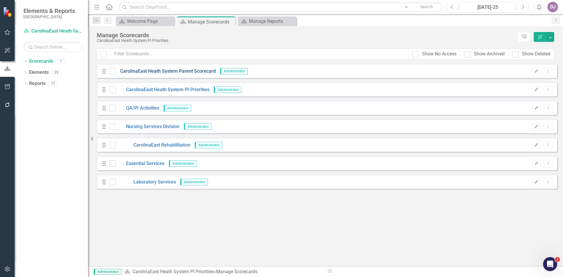
click at [166, 71] on link "CarolinaEast Heath System Parent Scorecard" at bounding box center [166, 71] width 100 height 7
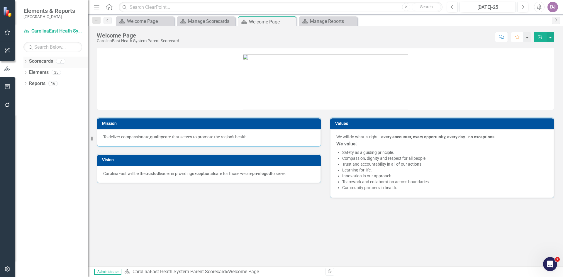
click at [46, 62] on link "Scorecards" at bounding box center [41, 61] width 24 height 7
